Goal: Task Accomplishment & Management: Manage account settings

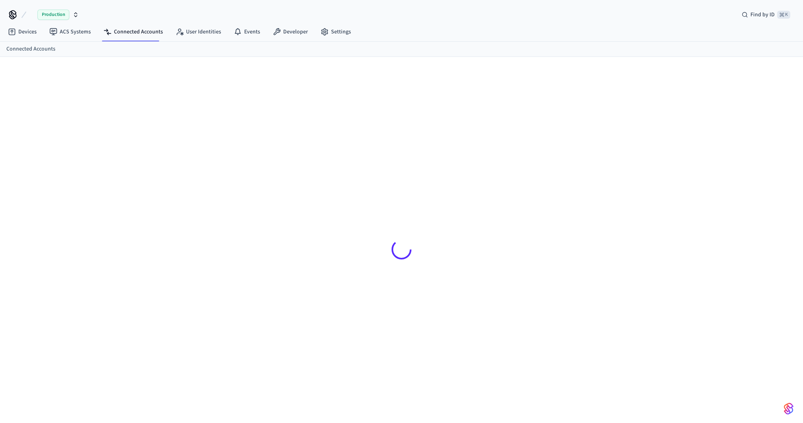
click at [479, 46] on ol "Connected Accounts" at bounding box center [404, 49] width 796 height 8
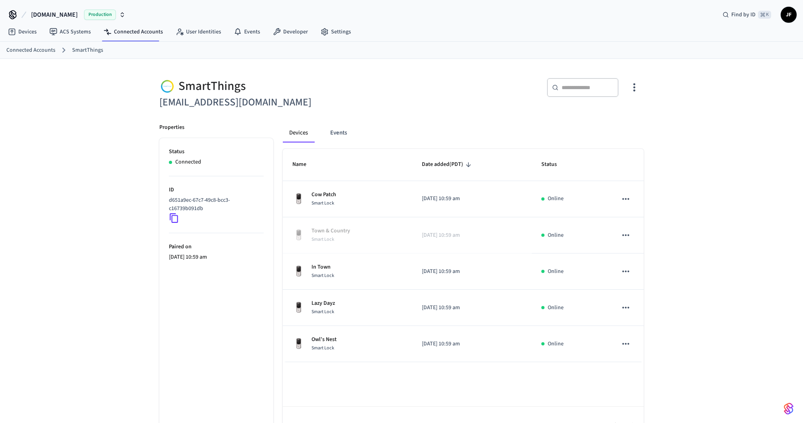
scroll to position [8, 0]
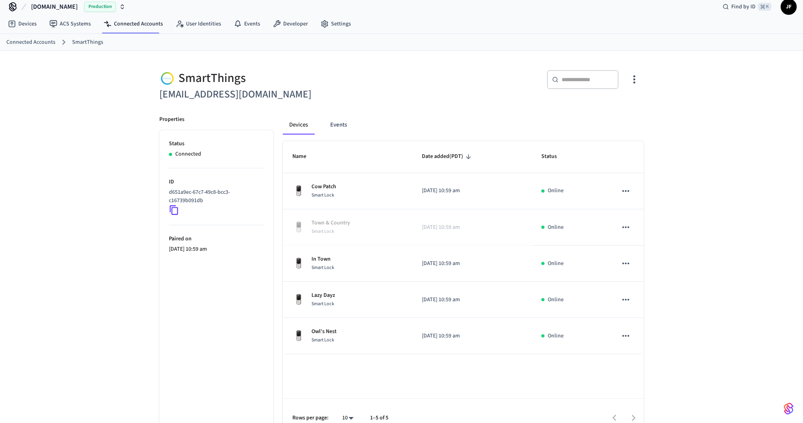
click at [440, 77] on div "​ ​" at bounding box center [524, 82] width 237 height 25
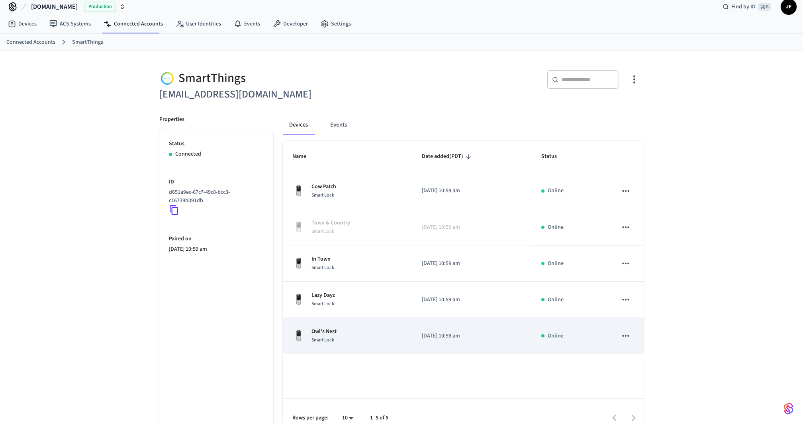
click at [375, 332] on div "Owl’s Nest Smart Lock" at bounding box center [347, 336] width 110 height 17
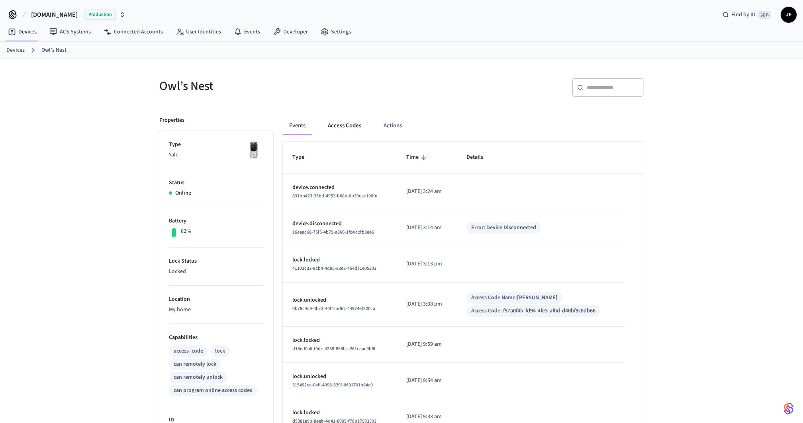
click at [346, 123] on button "Access Codes" at bounding box center [344, 125] width 46 height 19
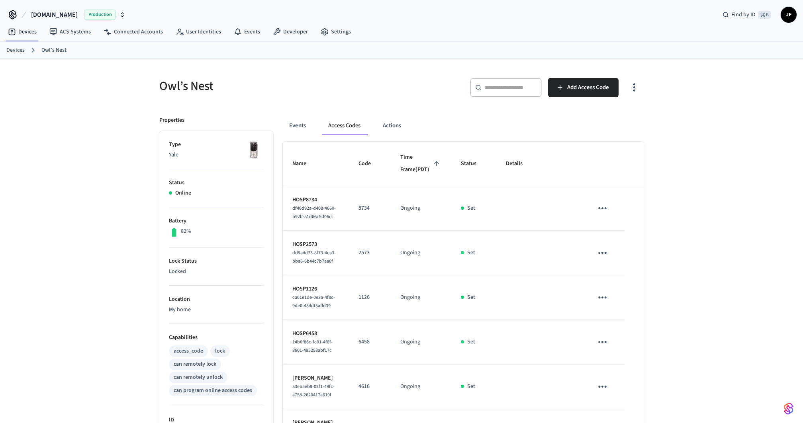
scroll to position [8, 0]
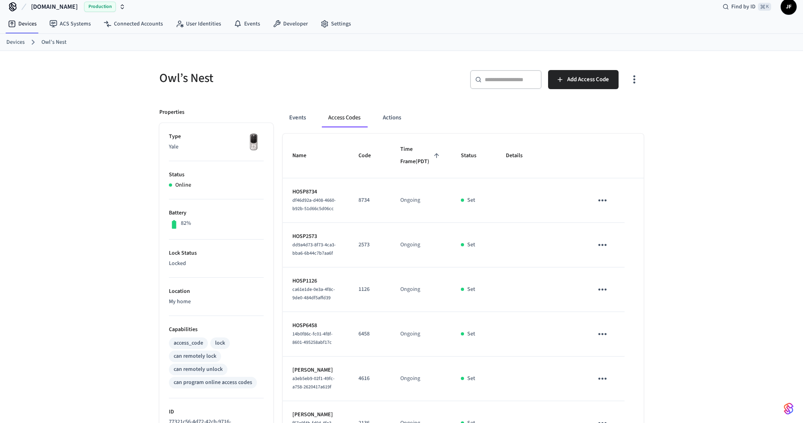
click at [639, 83] on icon "button" at bounding box center [634, 79] width 12 height 12
click at [605, 117] on li "Show unmanaged access codes on device" at bounding box center [583, 112] width 112 height 21
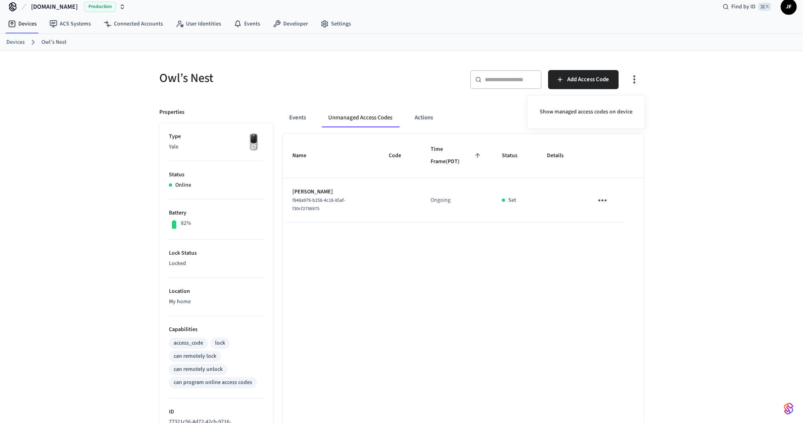
click at [637, 80] on div at bounding box center [401, 211] width 803 height 423
click at [637, 73] on icon "button" at bounding box center [634, 79] width 12 height 12
click at [596, 107] on li "Show managed access codes on device" at bounding box center [585, 112] width 105 height 21
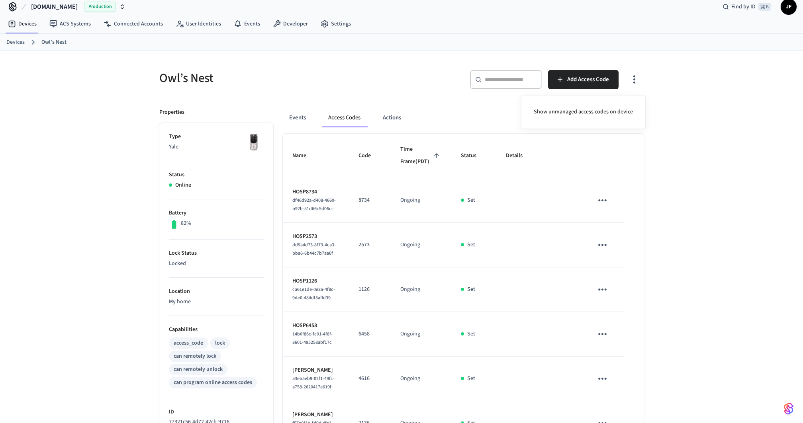
click at [691, 170] on div at bounding box center [401, 211] width 803 height 423
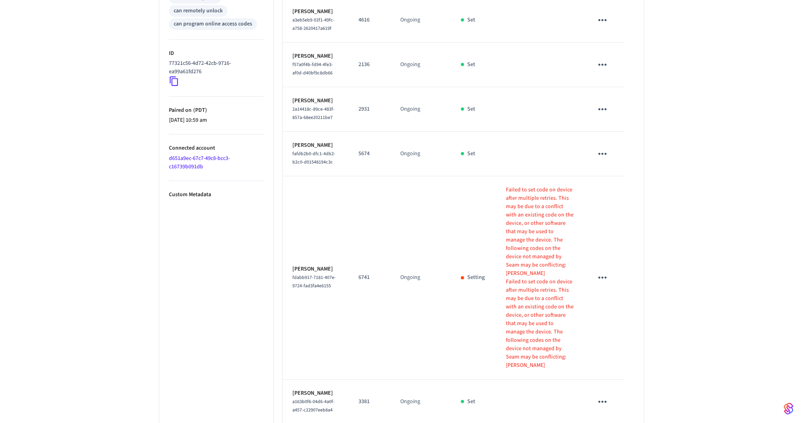
scroll to position [0, 0]
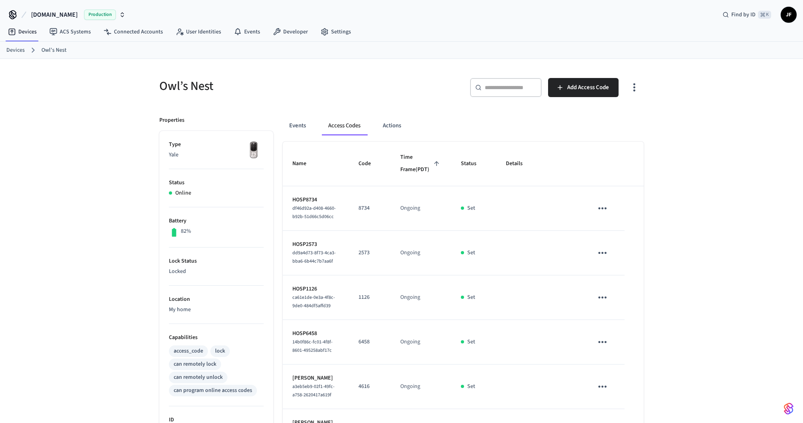
click at [295, 135] on div "Events Access Codes Actions" at bounding box center [463, 128] width 361 height 25
click at [295, 129] on button "Events" at bounding box center [297, 125] width 29 height 19
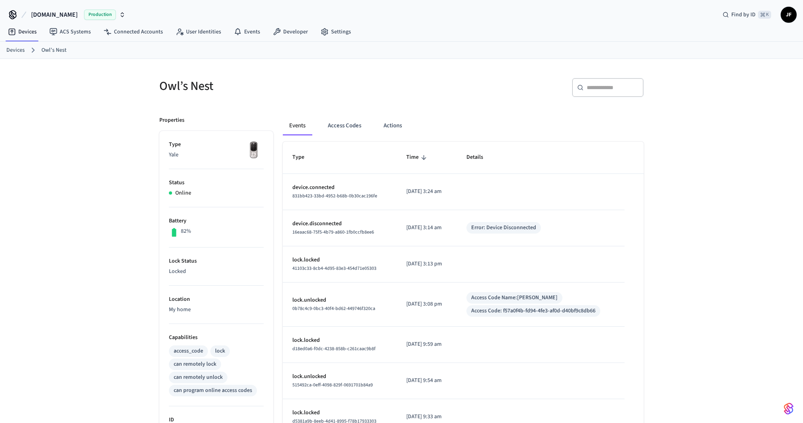
click at [594, 94] on div "​ ​" at bounding box center [608, 87] width 72 height 19
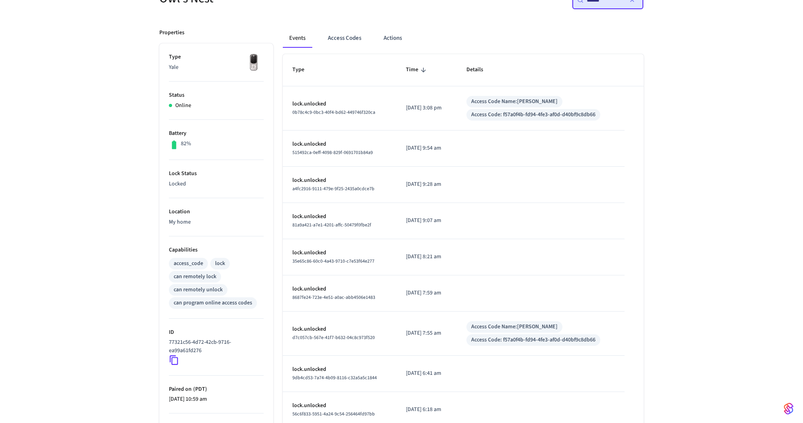
scroll to position [64, 0]
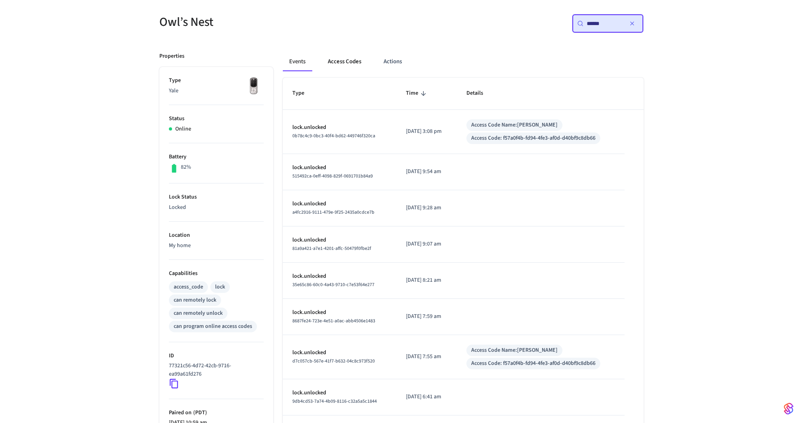
type input "******"
click at [352, 70] on button "Access Codes" at bounding box center [344, 61] width 46 height 19
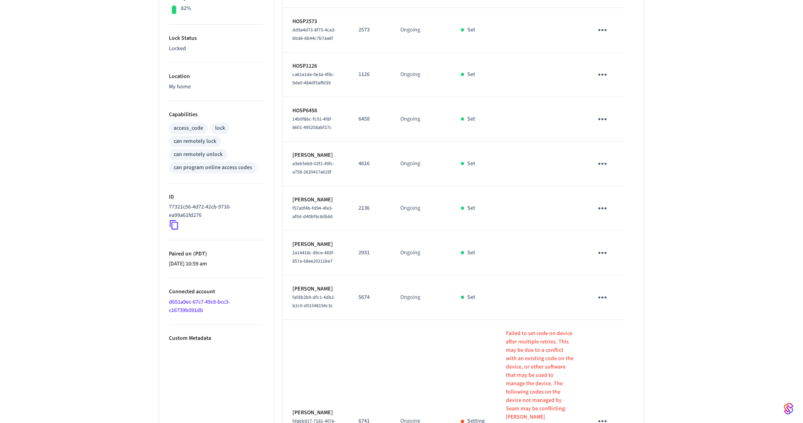
scroll to position [367, 0]
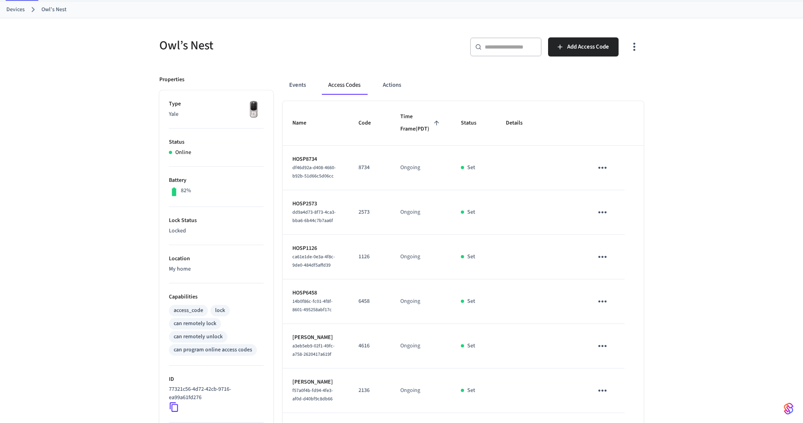
scroll to position [0, 0]
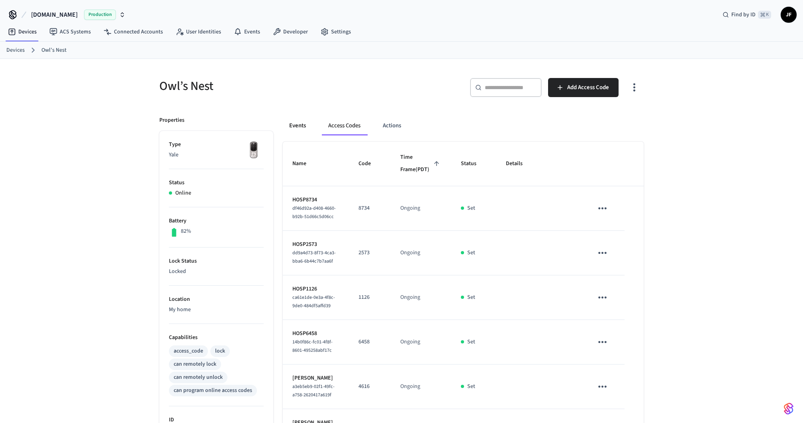
click at [307, 126] on button "Events" at bounding box center [297, 125] width 29 height 19
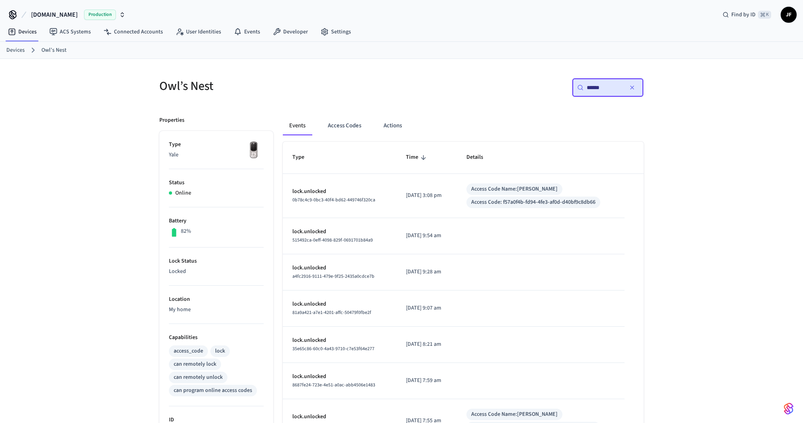
scroll to position [166, 0]
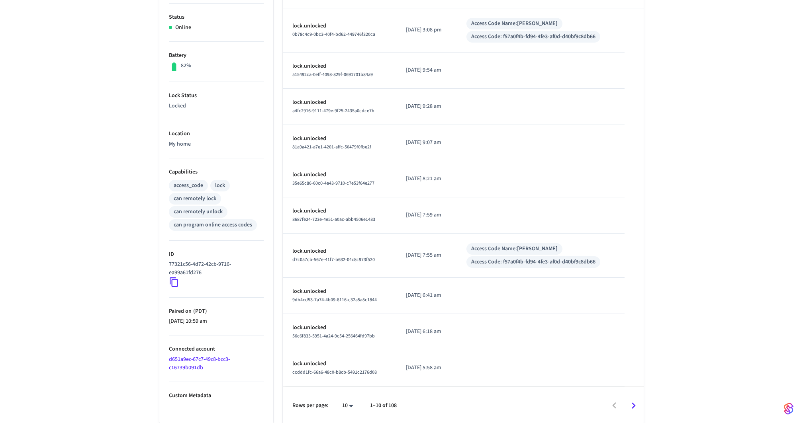
click at [349, 401] on body "[DOMAIN_NAME] Production Find by ID ⌘ K JF Devices ACS Systems Connected Accoun…" at bounding box center [401, 129] width 803 height 591
click at [350, 405] on li "100" at bounding box center [344, 400] width 21 height 21
type input "***"
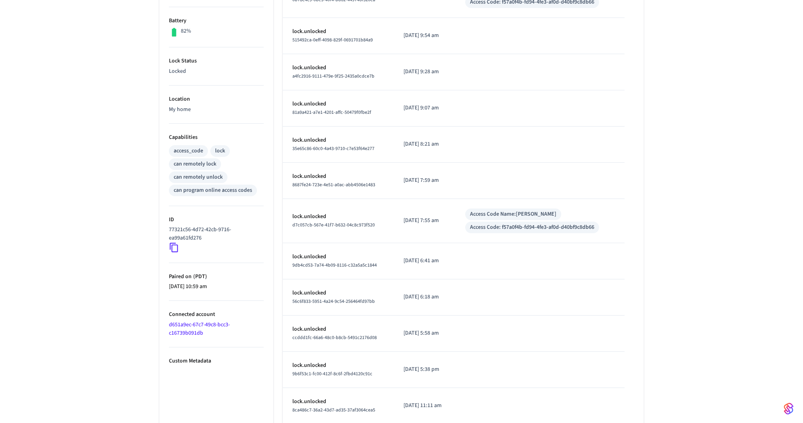
scroll to position [0, 0]
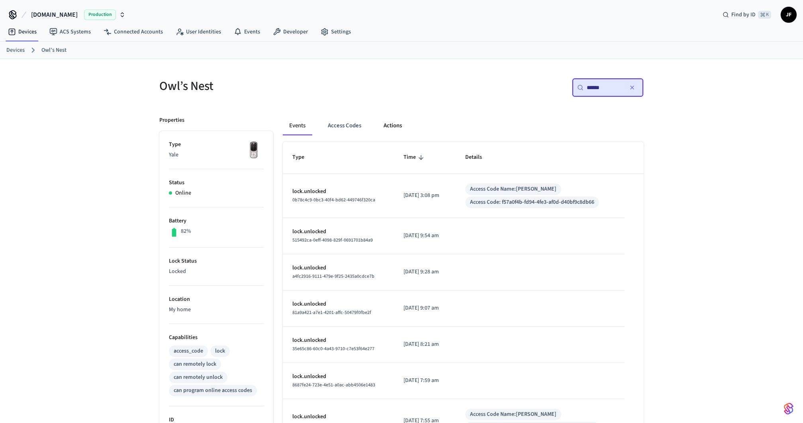
click at [394, 131] on button "Actions" at bounding box center [392, 125] width 31 height 19
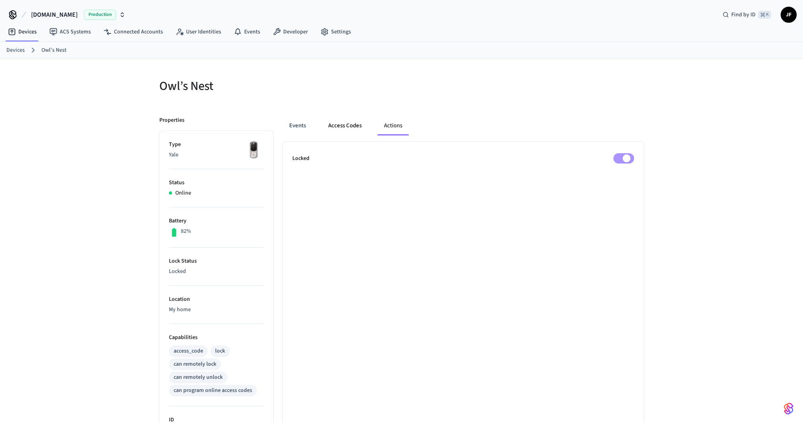
click at [361, 127] on button "Access Codes" at bounding box center [345, 125] width 46 height 19
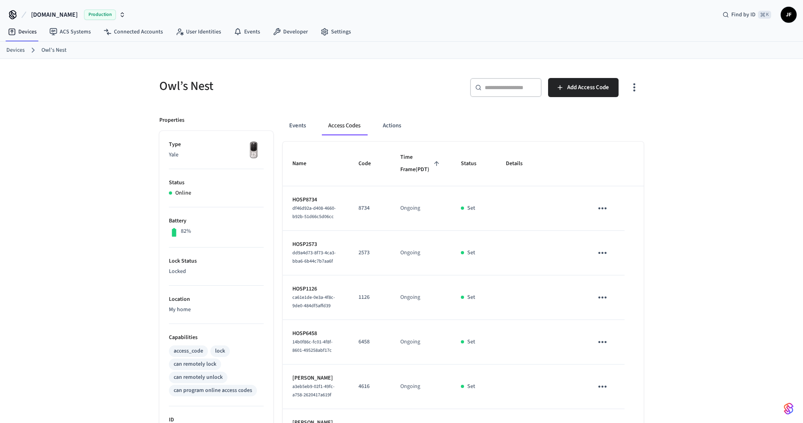
click at [638, 83] on icon "button" at bounding box center [634, 87] width 12 height 12
click at [599, 115] on li "Show unmanaged access codes on device" at bounding box center [583, 119] width 112 height 21
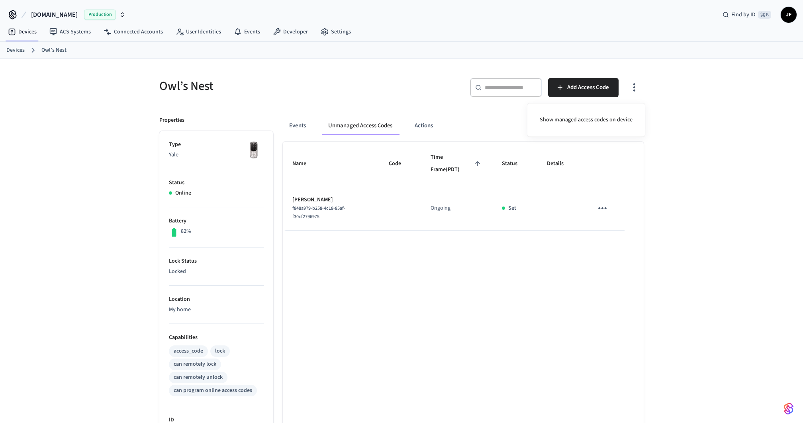
click at [301, 129] on div at bounding box center [401, 211] width 803 height 423
click at [300, 129] on button "Events" at bounding box center [297, 125] width 29 height 19
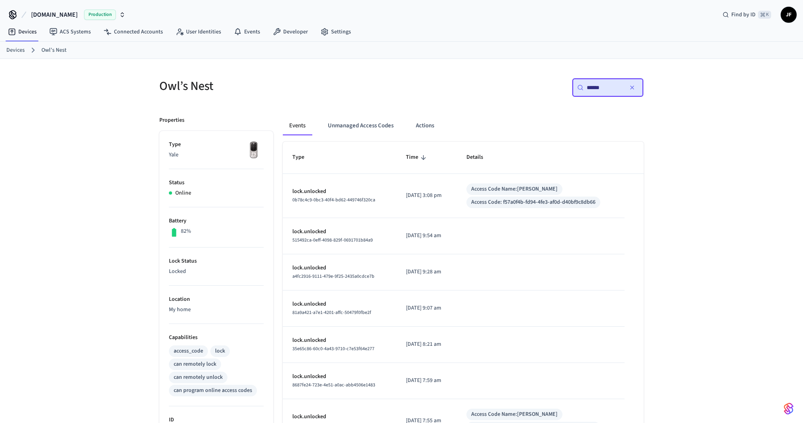
click at [605, 86] on input "******" at bounding box center [604, 88] width 36 height 8
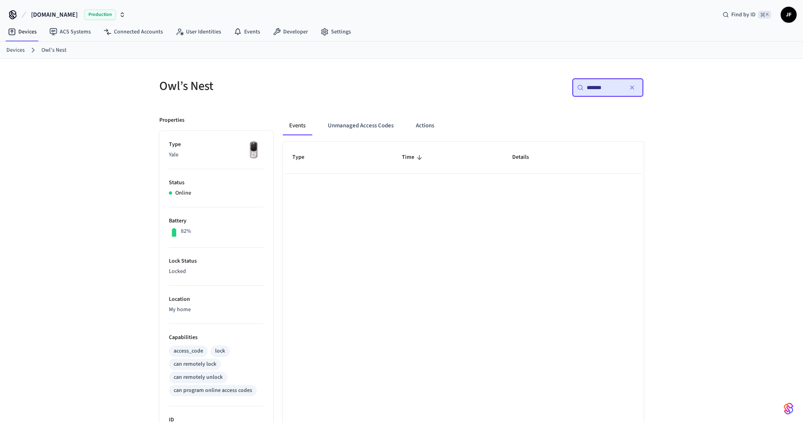
type input "********"
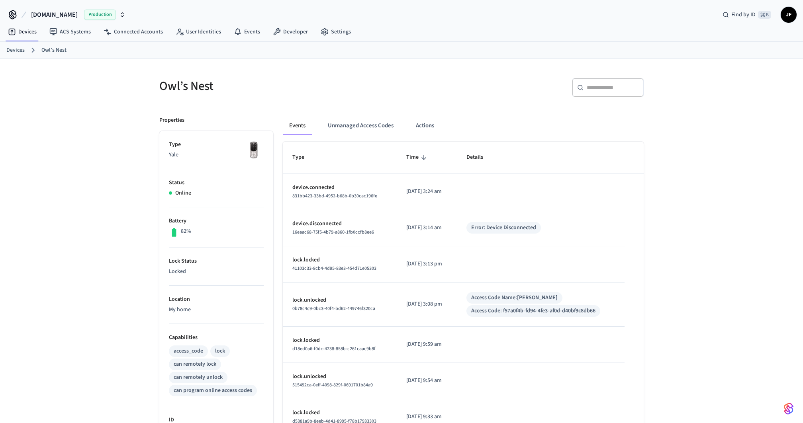
click at [508, 86] on div "​ ​" at bounding box center [524, 90] width 237 height 25
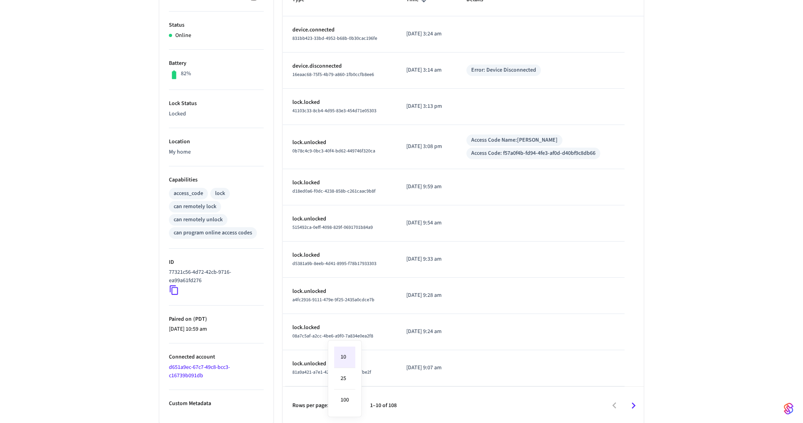
click at [348, 403] on body "[DOMAIN_NAME] Production Find by ID ⌘ K JF Devices ACS Systems Connected Accoun…" at bounding box center [401, 133] width 803 height 583
click at [348, 403] on li "100" at bounding box center [344, 400] width 21 height 21
type input "***"
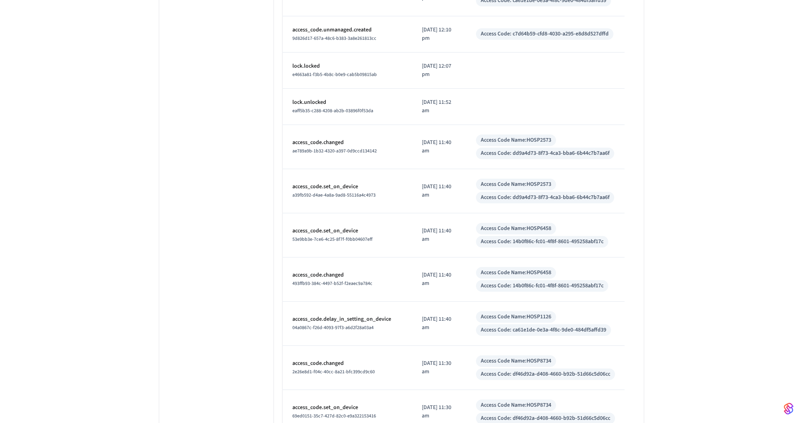
scroll to position [3685, 0]
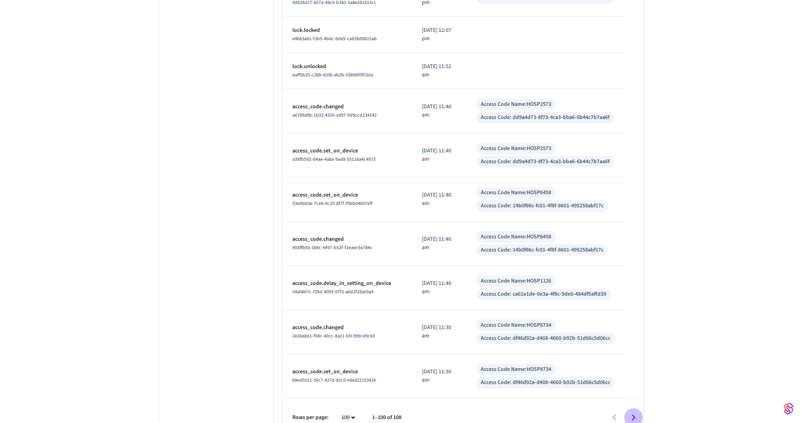
click at [631, 412] on icon "Go to next page" at bounding box center [633, 418] width 12 height 12
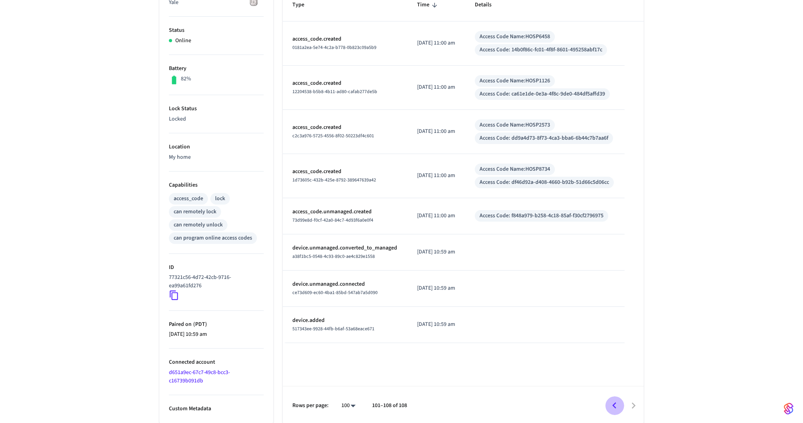
click at [613, 402] on icon "Go to previous page" at bounding box center [614, 406] width 12 height 12
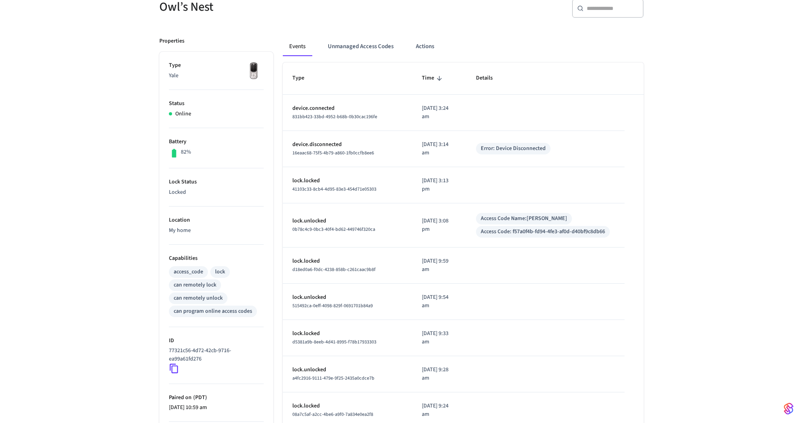
scroll to position [0, 0]
